Goal: Transaction & Acquisition: Purchase product/service

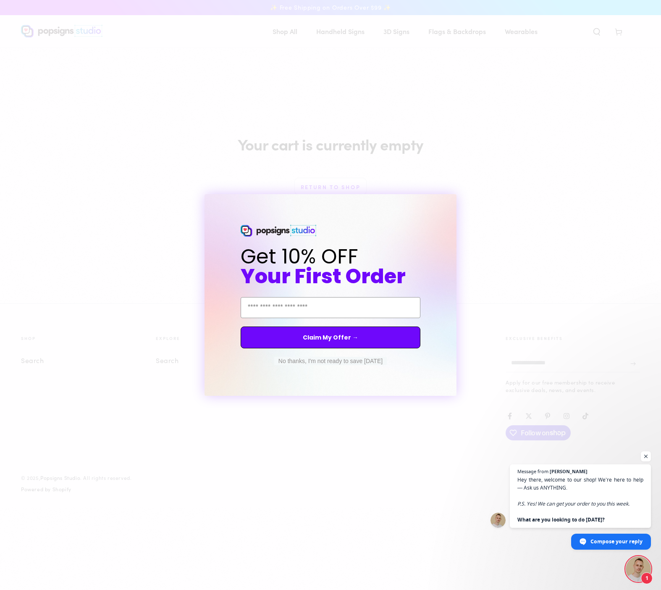
drag, startPoint x: 168, startPoint y: 56, endPoint x: 224, endPoint y: 18, distance: 67.2
click at [168, 55] on div "Close dialog Get 10% OFF Your First Order Email Address Claim My Offer → No tha…" at bounding box center [330, 295] width 661 height 590
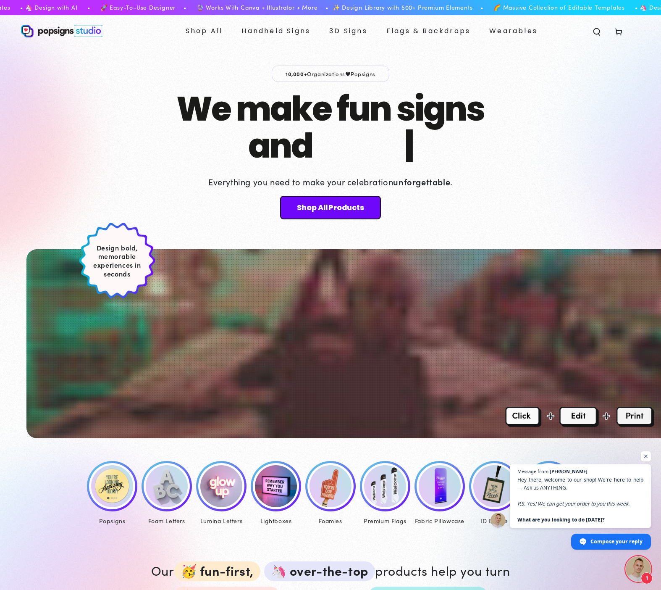
click at [106, 487] on img at bounding box center [112, 486] width 42 height 42
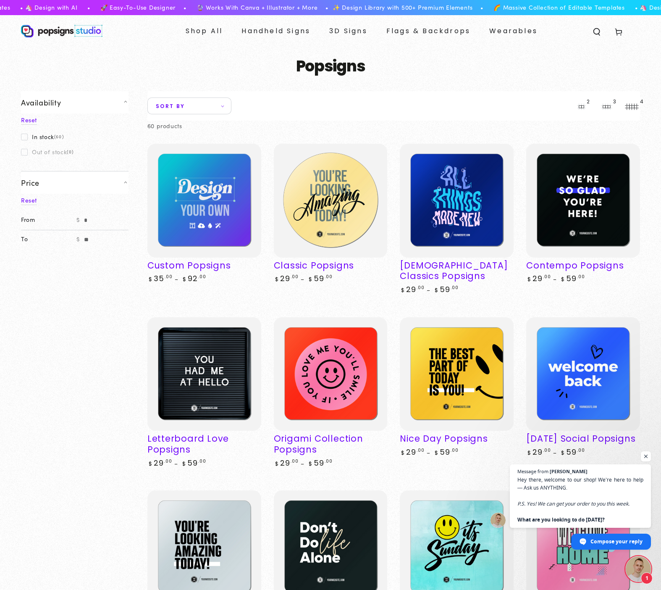
click at [333, 189] on img at bounding box center [330, 200] width 117 height 117
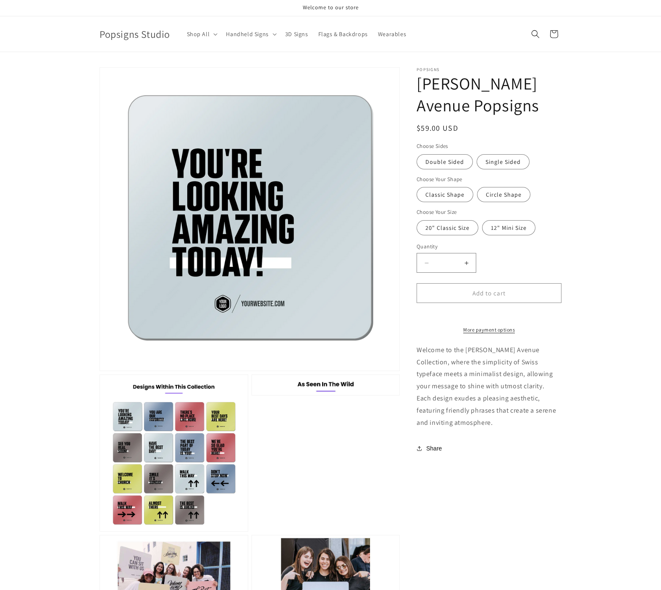
click at [496, 128] on div "Regular price $59.00 USD Regular price Sale price $59.00 USD Unit price / per S…" at bounding box center [489, 128] width 145 height 13
click at [500, 160] on label "Single Sided Variant sold out or unavailable" at bounding box center [503, 161] width 53 height 15
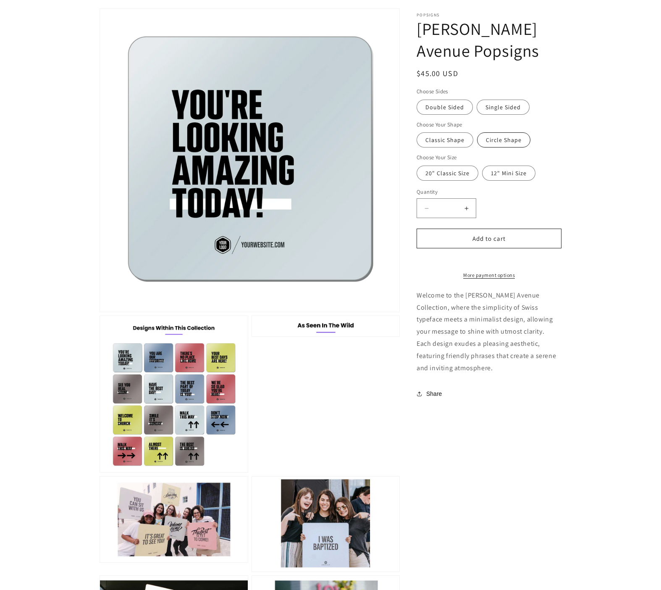
click at [499, 146] on label "Circle Shape Variant sold out or unavailable" at bounding box center [503, 139] width 53 height 15
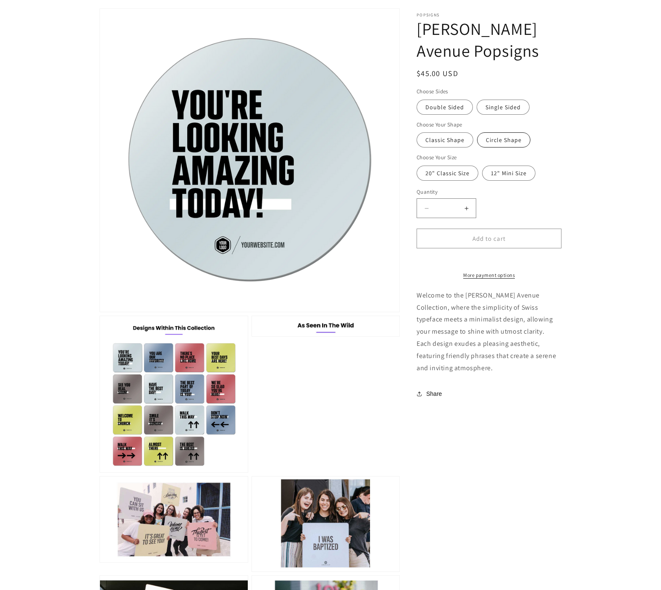
scroll to position [76, 0]
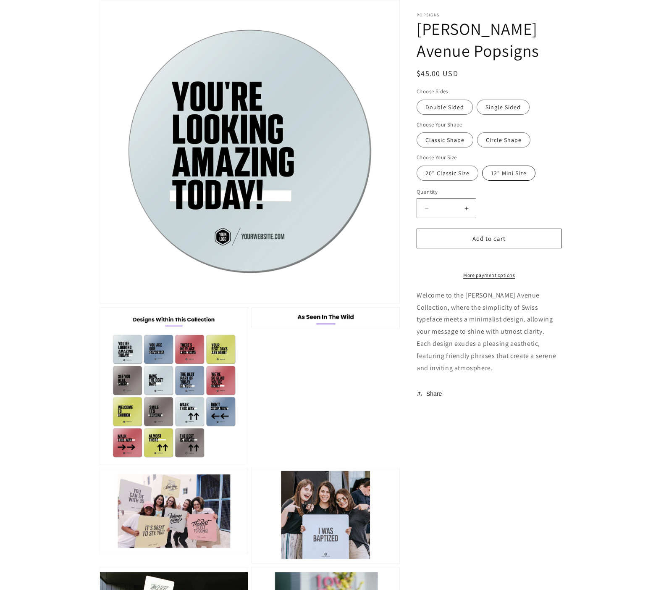
click at [504, 174] on label "12" Mini Size Variant sold out or unavailable" at bounding box center [508, 172] width 53 height 15
click at [461, 174] on label "20" Classic Size Variant sold out or unavailable" at bounding box center [448, 172] width 62 height 15
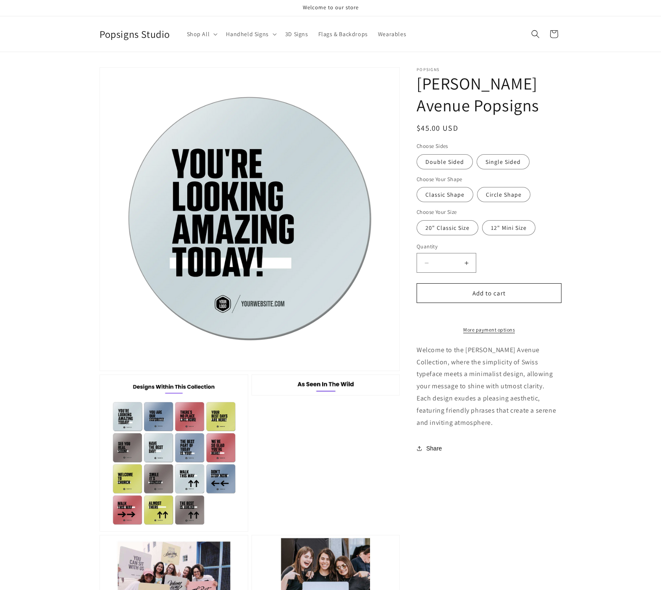
click at [127, 37] on span "Popsigns Studio" at bounding box center [135, 33] width 71 height 13
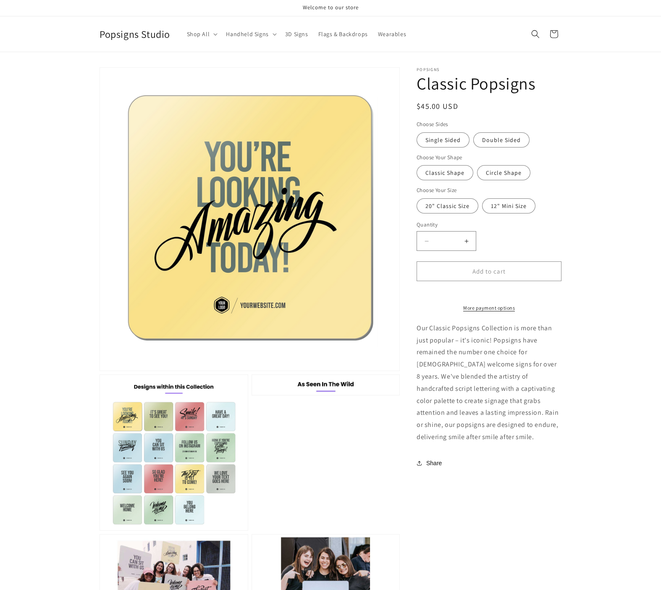
drag, startPoint x: 156, startPoint y: 33, endPoint x: 160, endPoint y: 34, distance: 4.2
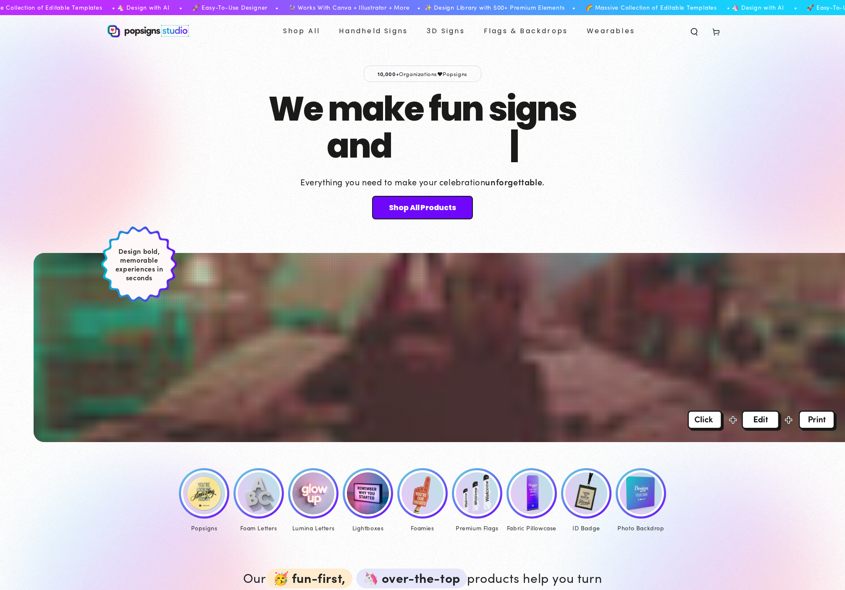
click at [202, 477] on img at bounding box center [204, 493] width 42 height 42
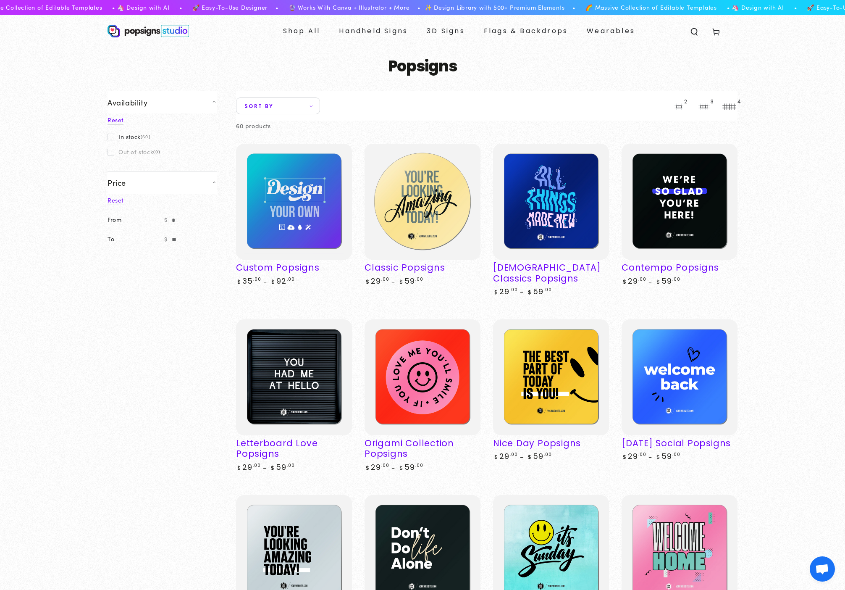
click at [456, 218] on img at bounding box center [422, 201] width 119 height 119
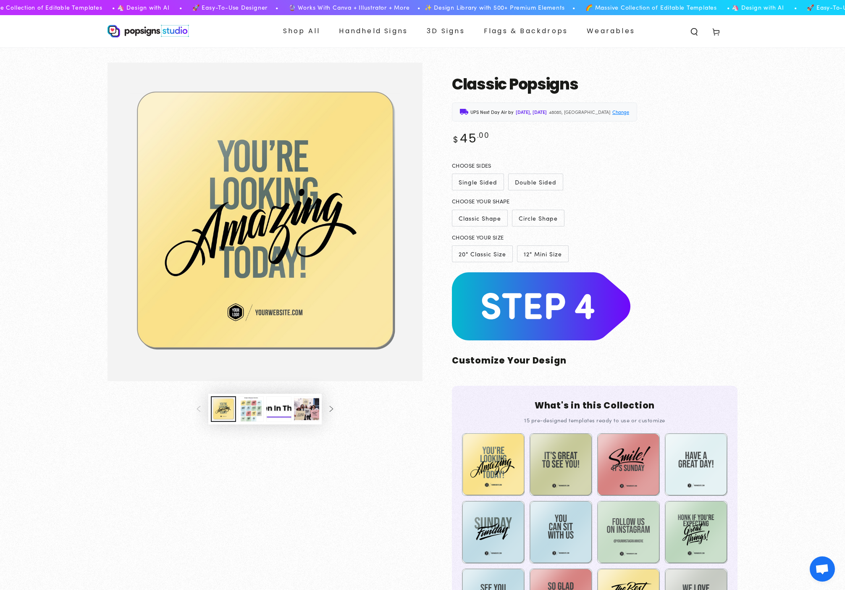
click at [720, 34] on icon at bounding box center [716, 31] width 8 height 8
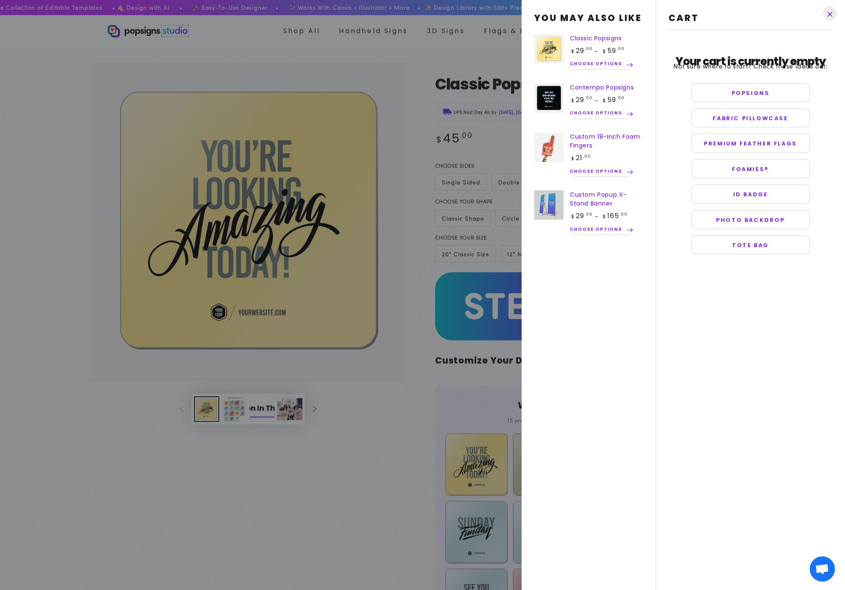
click at [831, 13] on drawer-close-button at bounding box center [830, 13] width 22 height 18
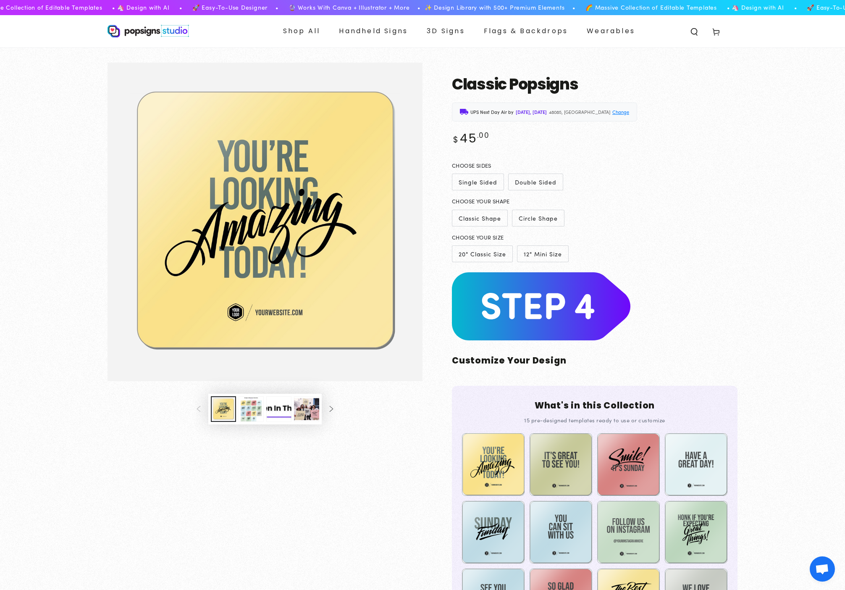
click at [126, 36] on img at bounding box center [148, 31] width 81 height 13
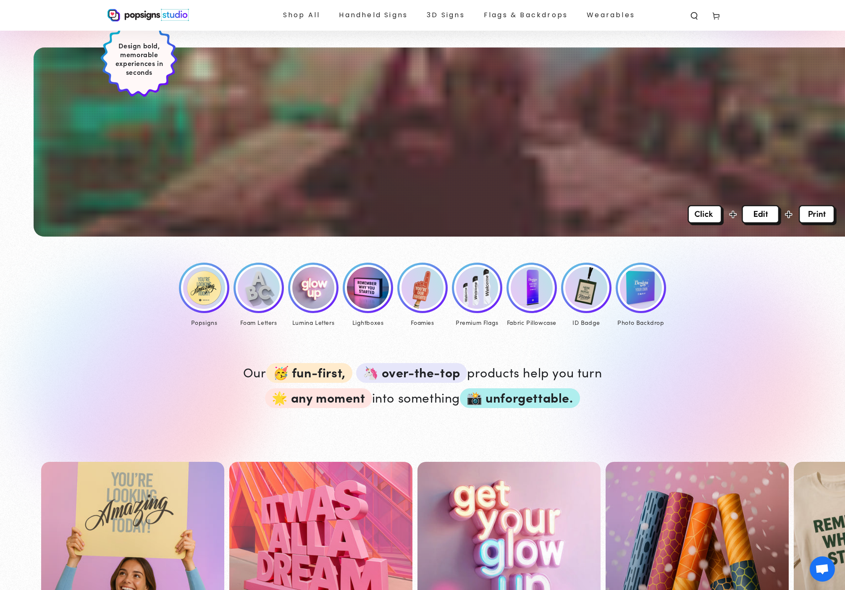
scroll to position [282, 0]
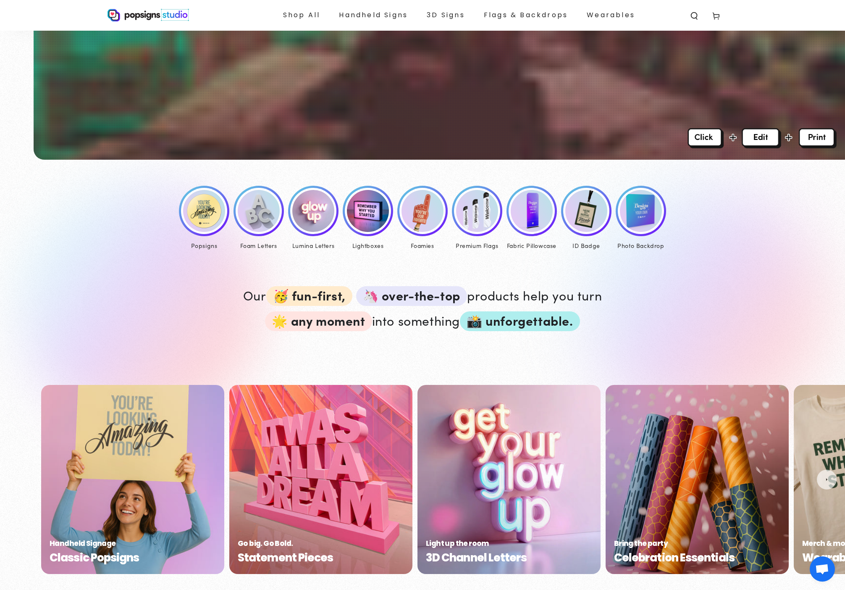
click at [663, 459] on link "Celebration Essentials" at bounding box center [697, 479] width 183 height 189
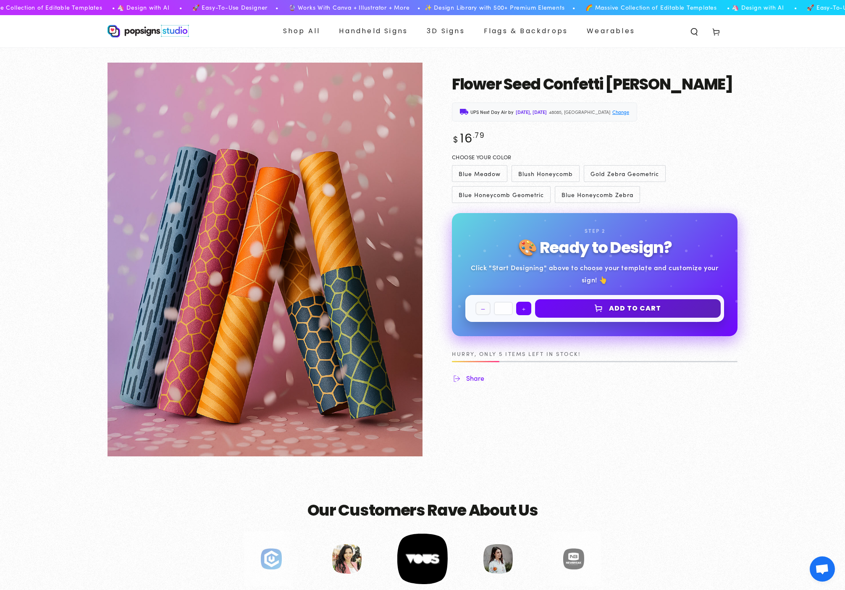
click at [521, 310] on button "Increase quantity for Flower Seed Confetti [PERSON_NAME]" at bounding box center [523, 308] width 15 height 13
click at [521, 310] on button "Increase quantity for Flower Seed Confetti Cannon" at bounding box center [523, 308] width 15 height 13
type input "*"
click at [590, 313] on button "Add to cart" at bounding box center [628, 308] width 186 height 18
select select "**********"
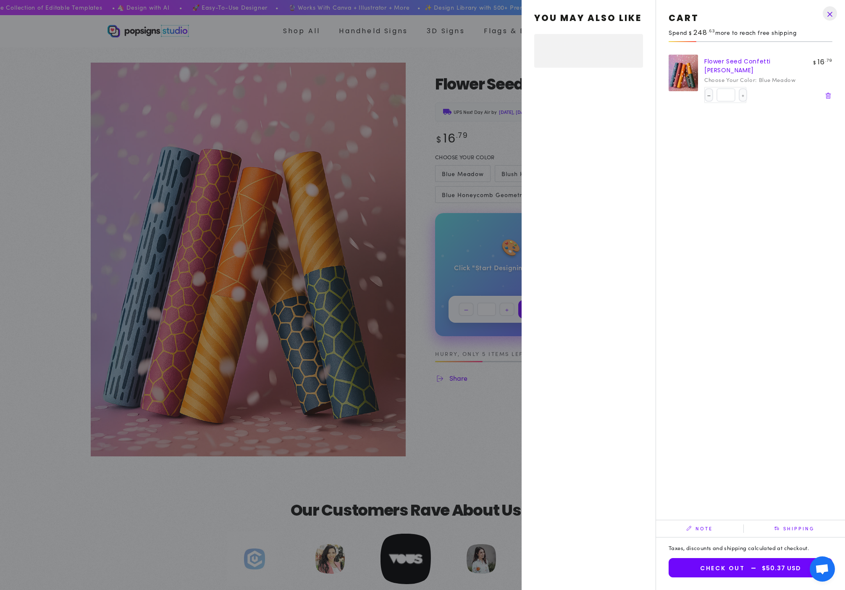
select select "**********"
